Goal: Download file/media

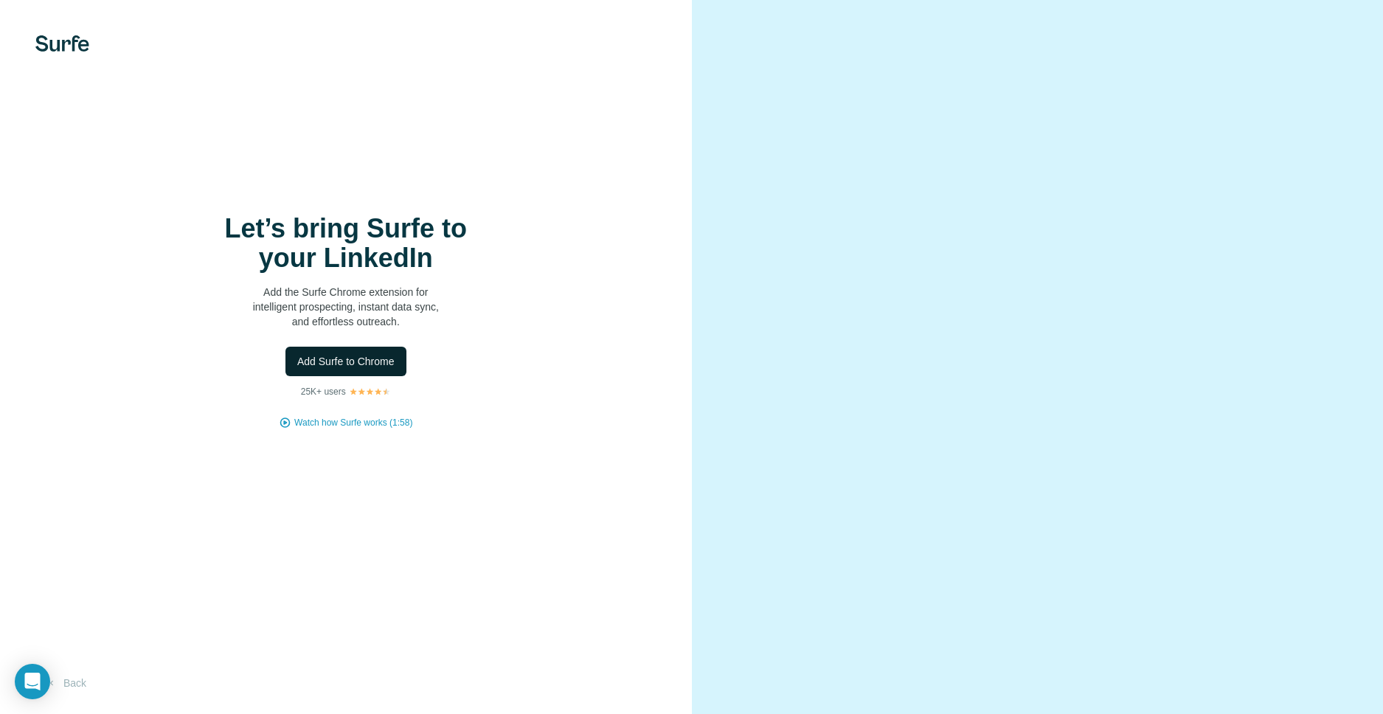
click at [376, 362] on span "Add Surfe to Chrome" at bounding box center [345, 361] width 97 height 15
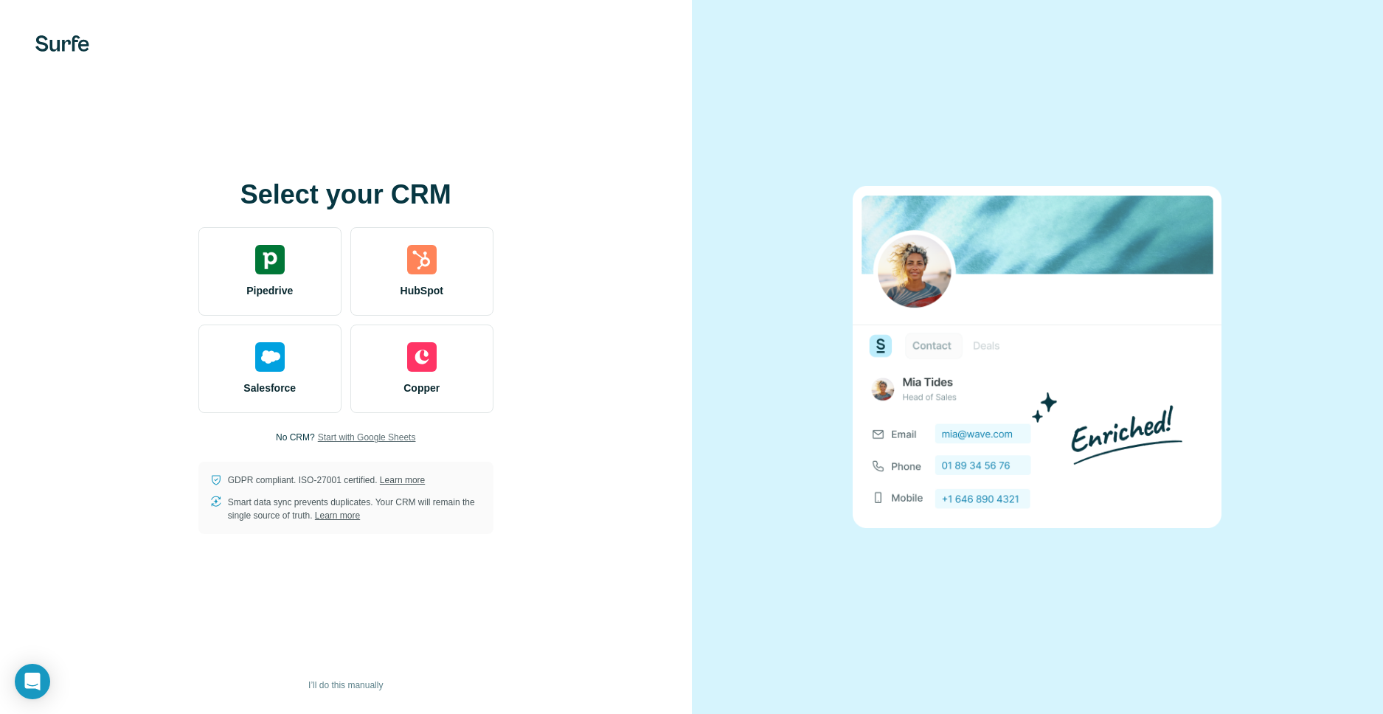
click at [368, 438] on span "Start with Google Sheets" at bounding box center [367, 437] width 98 height 13
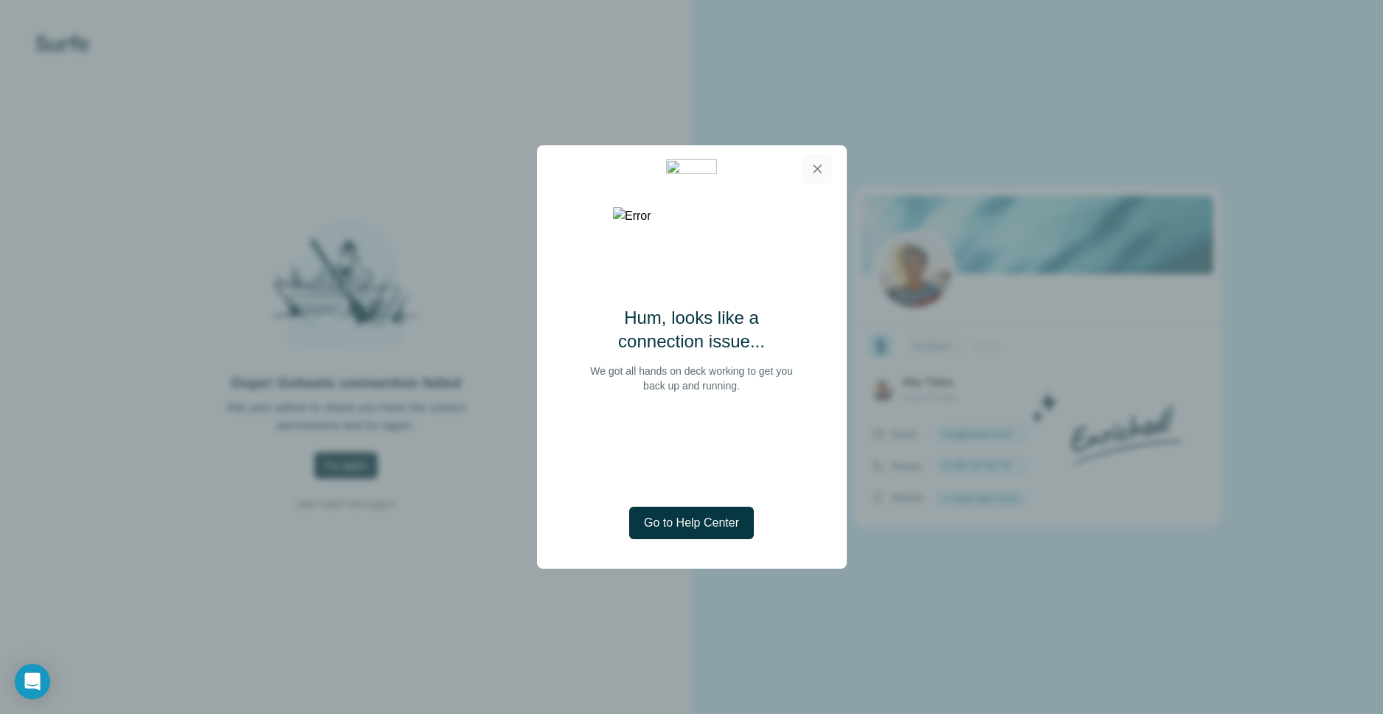
click at [813, 170] on icon "button" at bounding box center [817, 169] width 15 height 15
